Goal: Transaction & Acquisition: Obtain resource

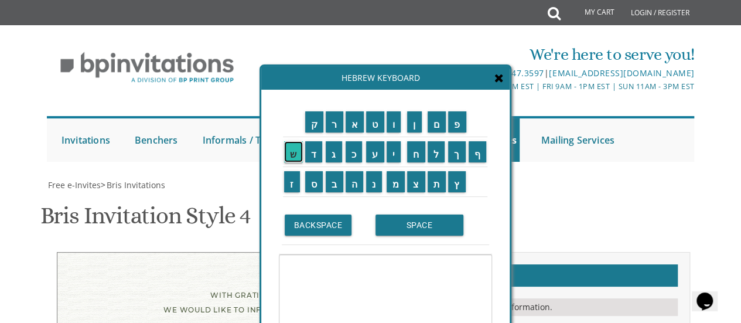
click at [295, 159] on input "ש" at bounding box center [293, 151] width 19 height 21
click at [443, 163] on td "ל" at bounding box center [436, 152] width 21 height 30
click at [436, 149] on input "ל" at bounding box center [436, 151] width 18 height 21
click at [398, 131] on input "ו" at bounding box center [393, 121] width 15 height 21
click at [436, 126] on input "ם" at bounding box center [436, 121] width 19 height 21
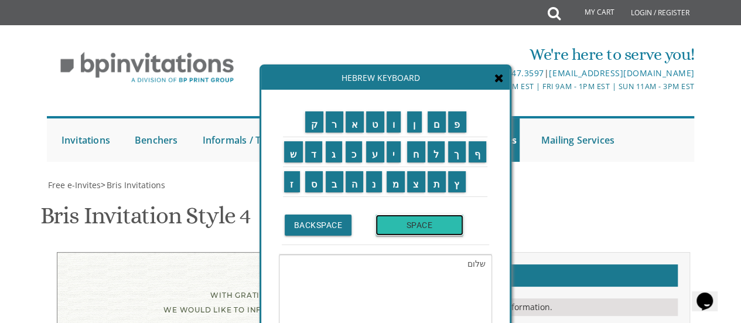
click at [396, 223] on input "SPACE" at bounding box center [419, 224] width 88 height 21
click at [292, 185] on input "ז" at bounding box center [292, 181] width 16 height 21
click at [351, 157] on input "כ" at bounding box center [353, 151] width 17 height 21
click at [392, 125] on input "ו" at bounding box center [393, 121] width 15 height 21
click at [332, 126] on input "ר" at bounding box center [334, 121] width 18 height 21
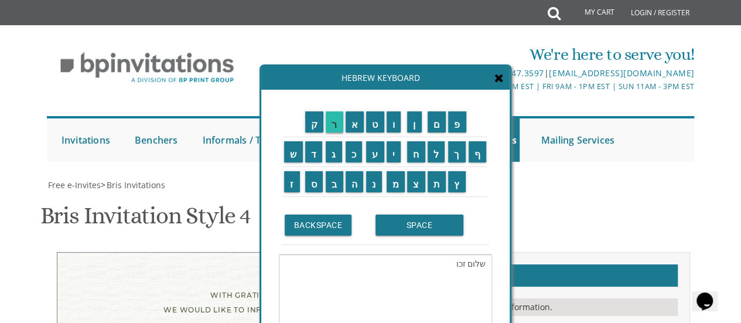
type textarea "שלום זכור"
click at [498, 80] on icon at bounding box center [498, 78] width 9 height 12
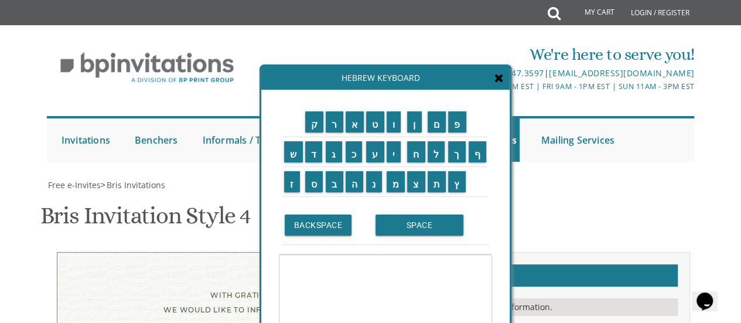
scroll to position [442, 0]
click at [496, 78] on icon at bounding box center [498, 78] width 9 height 12
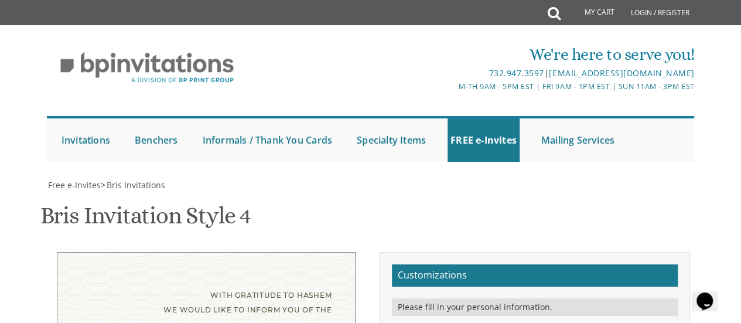
scroll to position [144, 0]
type textarea "שלום זכור"
click at [424, 194] on div "Bris Invitation Style 4 SKU: bris4" at bounding box center [370, 217] width 660 height 46
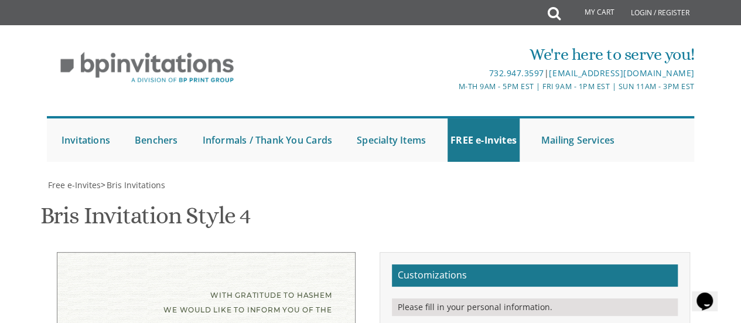
drag, startPoint x: 612, startPoint y: 241, endPoint x: 494, endPoint y: 236, distance: 118.4
drag, startPoint x: 574, startPoint y: 251, endPoint x: 491, endPoint y: 247, distance: 83.2
paste textarea "[PERSON_NAME] Sobl"
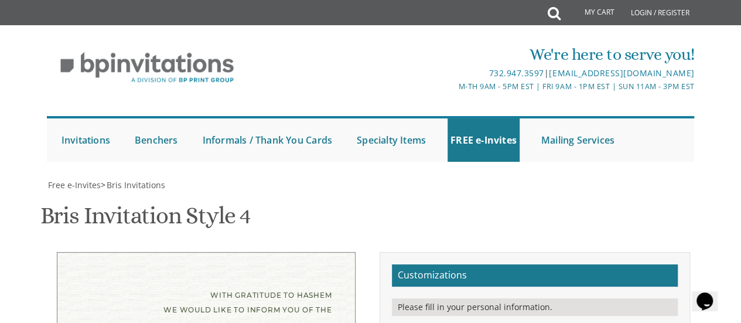
drag, startPoint x: 574, startPoint y: 276, endPoint x: 496, endPoint y: 266, distance: 77.9
paste textarea "[STREET_ADDRESS]"
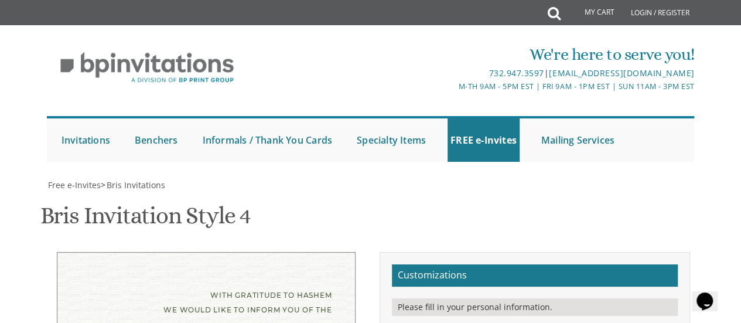
click at [397, 194] on div "Bris Invitation Style 4 SKU: bris4" at bounding box center [370, 217] width 660 height 46
type textarea "of our dear son/grandson [PERSON_NAME] After 9:00 pm [PERSON_NAME] Soblov [STRE…"
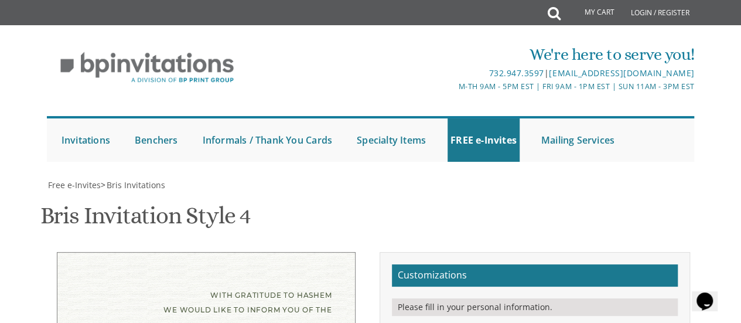
scroll to position [341, 0]
type input "[EMAIL_ADDRESS][DOMAIN_NAME]"
